Goal: Task Accomplishment & Management: Manage account settings

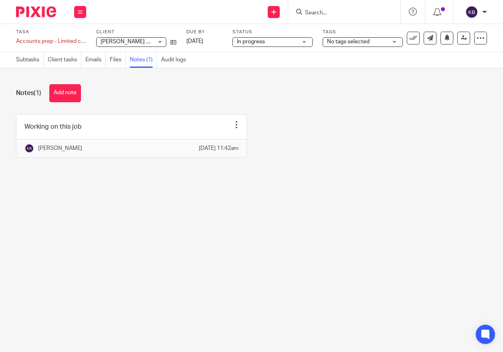
click at [22, 13] on img at bounding box center [36, 11] width 40 height 11
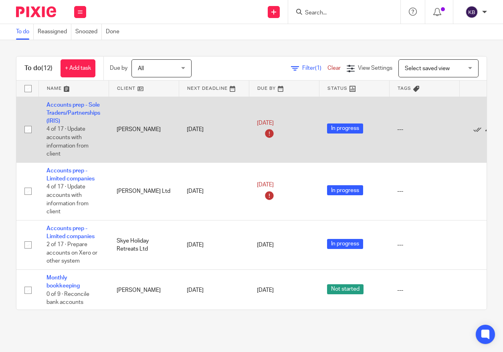
scroll to position [18, 0]
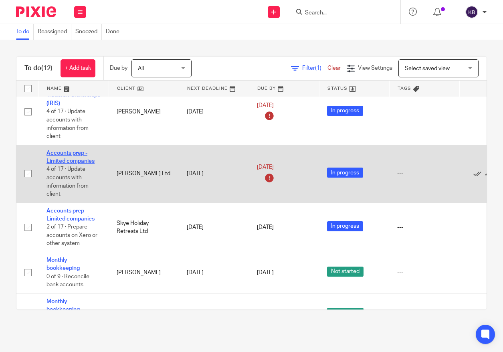
click at [74, 163] on link "Accounts prep - Limited companies" at bounding box center [70, 157] width 48 height 14
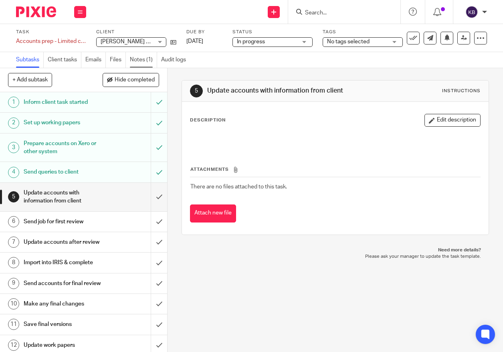
click at [150, 58] on link "Notes (1)" at bounding box center [143, 60] width 27 height 16
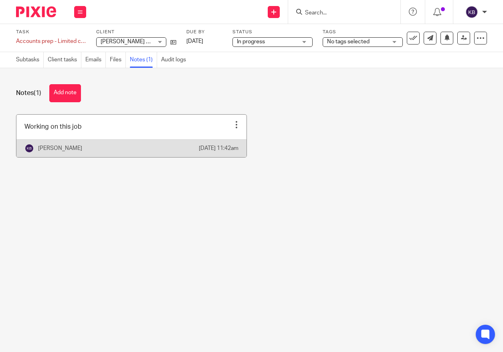
click at [146, 125] on link at bounding box center [131, 136] width 230 height 42
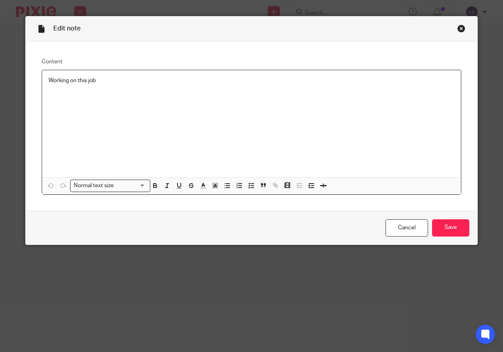
click at [104, 95] on div "Working on this job" at bounding box center [251, 123] width 419 height 107
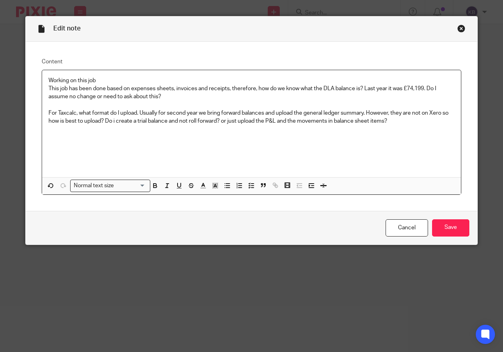
click at [227, 121] on p "For Taxcalc, what format do I upload. Usually for second year we bring forward …" at bounding box center [252, 117] width 406 height 16
drag, startPoint x: 231, startPoint y: 121, endPoint x: 232, endPoint y: 127, distance: 5.7
click at [231, 121] on p "For Taxcalc, what format do I upload. Usually for second year we bring forward …" at bounding box center [252, 117] width 406 height 16
click at [220, 132] on div "Working on this job This job has been done based on expenses sheets, invoices a…" at bounding box center [251, 123] width 419 height 107
click at [464, 227] on input "Save" at bounding box center [450, 227] width 37 height 17
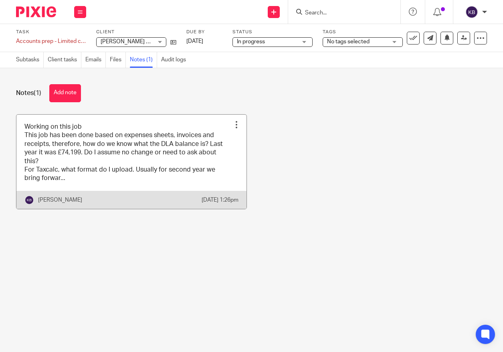
click at [133, 142] on link at bounding box center [131, 162] width 230 height 94
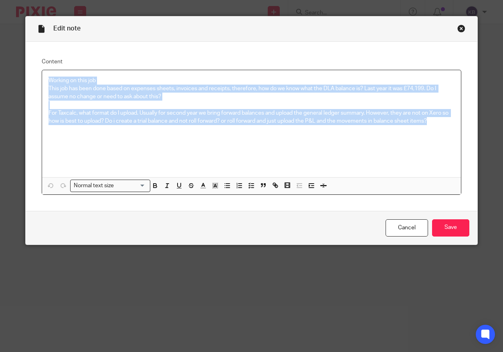
drag, startPoint x: 409, startPoint y: 122, endPoint x: 48, endPoint y: 72, distance: 364.6
click at [48, 72] on div "Working on this job This job has been done based on expenses sheets, invoices a…" at bounding box center [251, 123] width 419 height 107
drag, startPoint x: 47, startPoint y: 87, endPoint x: 414, endPoint y: 147, distance: 371.9
click at [414, 147] on div "Working on this job This job has been done based on expenses sheets, invoices a…" at bounding box center [251, 123] width 419 height 107
copy div "This job has been done based on expenses sheets, invoices and receipts, therefo…"
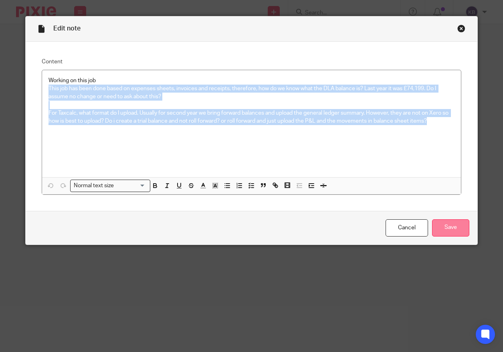
click at [456, 230] on input "Save" at bounding box center [450, 227] width 37 height 17
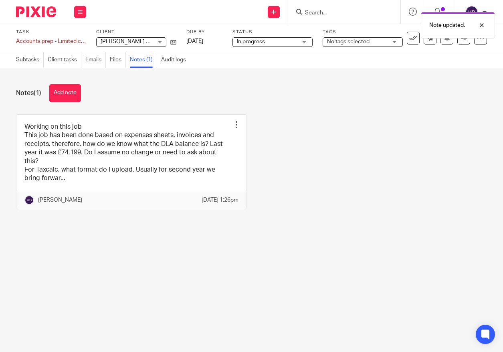
click at [29, 13] on img at bounding box center [36, 11] width 40 height 11
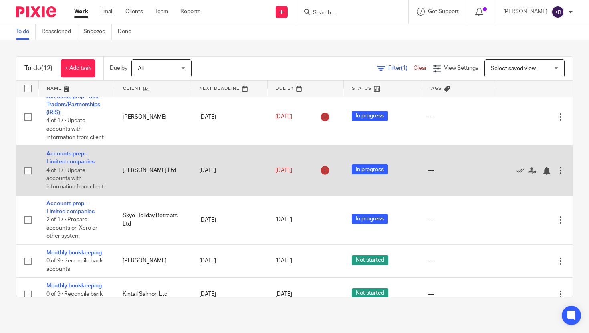
scroll to position [13, 0]
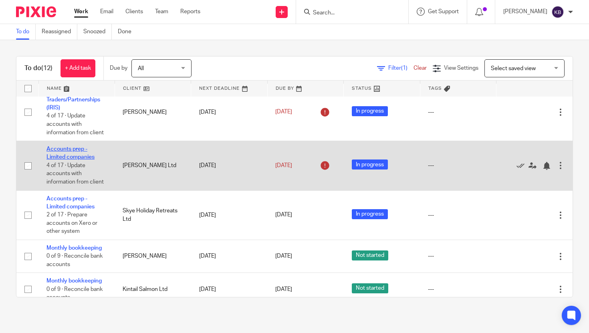
click at [63, 158] on link "Accounts prep - Limited companies" at bounding box center [70, 153] width 48 height 14
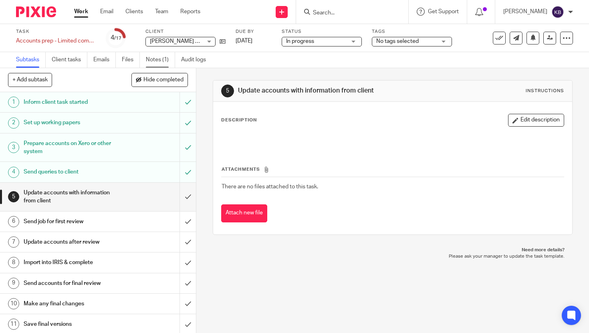
click at [160, 59] on link "Notes (1)" at bounding box center [160, 60] width 29 height 16
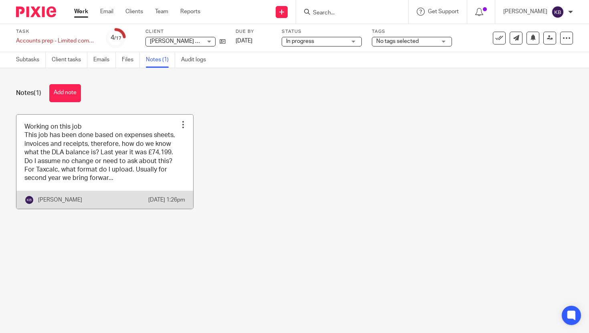
click at [145, 165] on link at bounding box center [104, 162] width 177 height 94
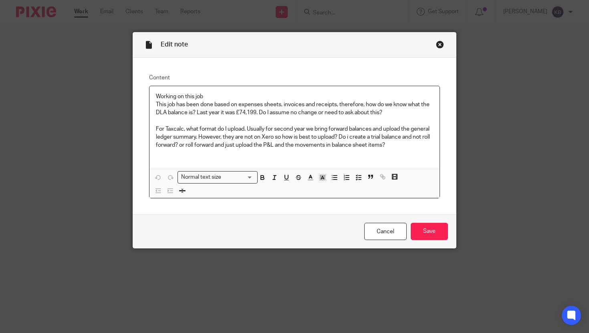
click at [439, 41] on div "Close this dialog window" at bounding box center [440, 44] width 8 height 8
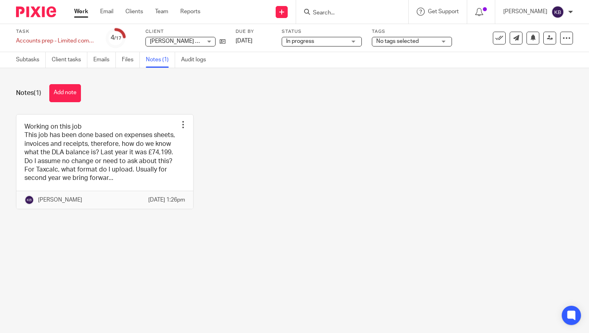
click at [48, 9] on img at bounding box center [36, 11] width 40 height 11
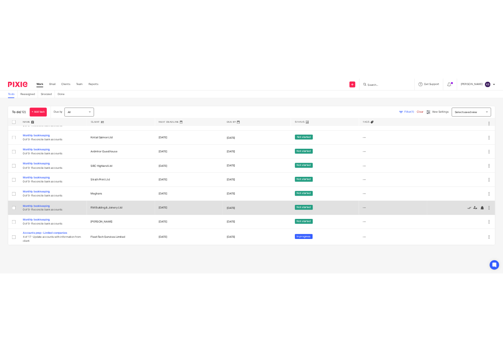
scroll to position [133, 0]
